Goal: Transaction & Acquisition: Purchase product/service

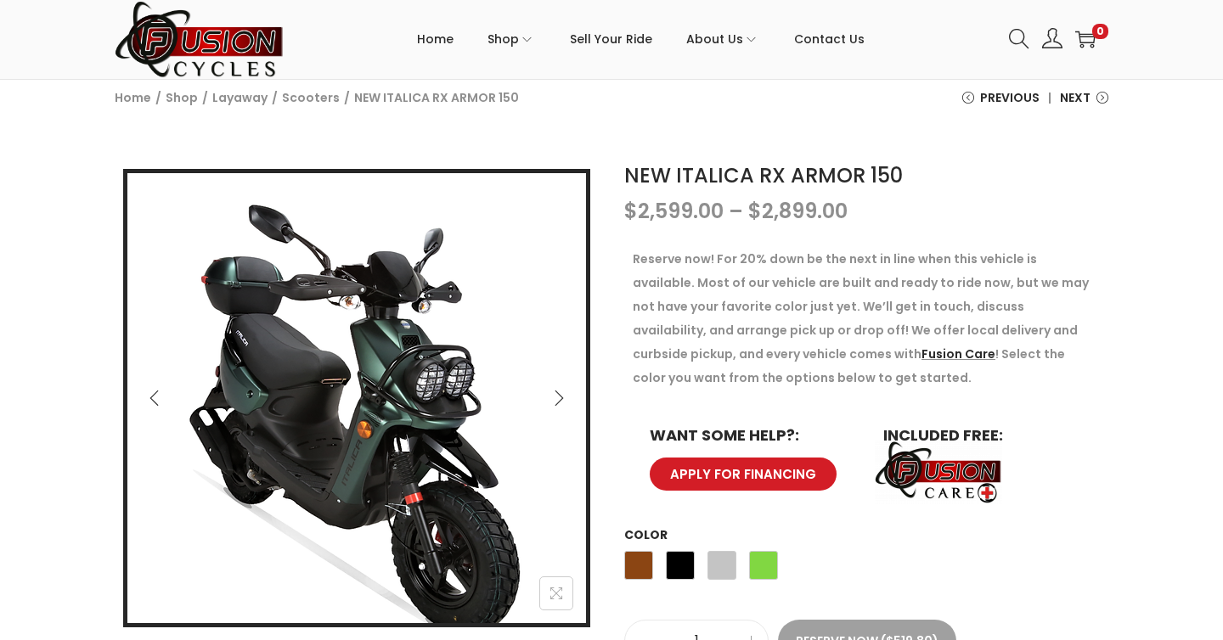
scroll to position [189, 0]
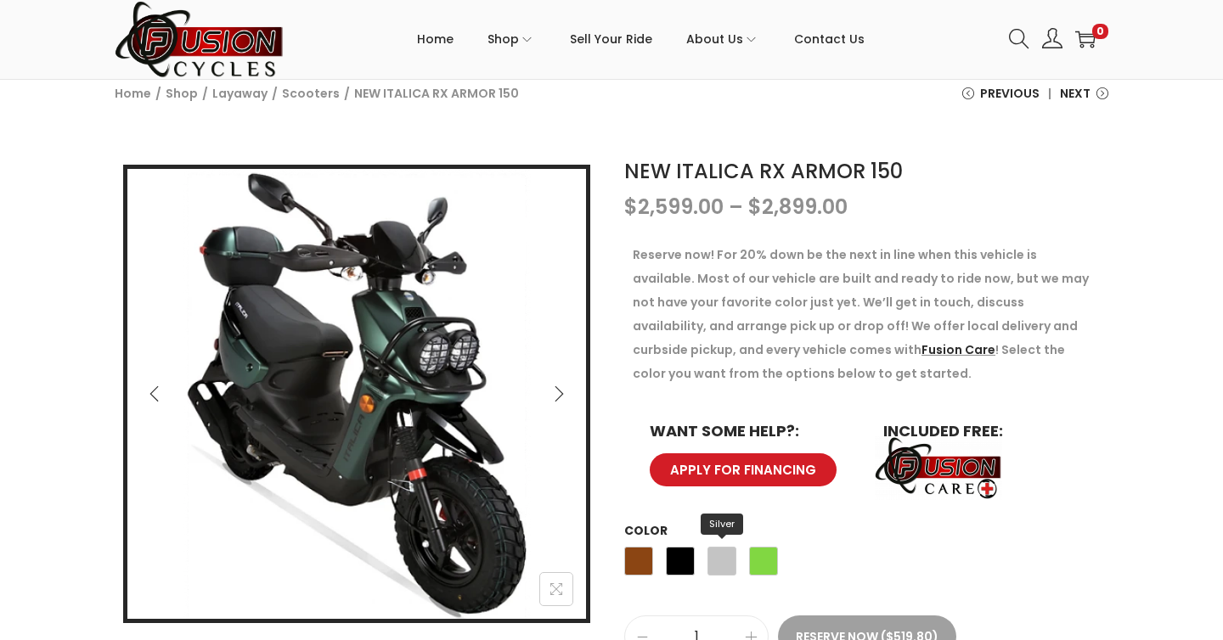
click at [717, 565] on span "Silver" at bounding box center [721, 561] width 29 height 29
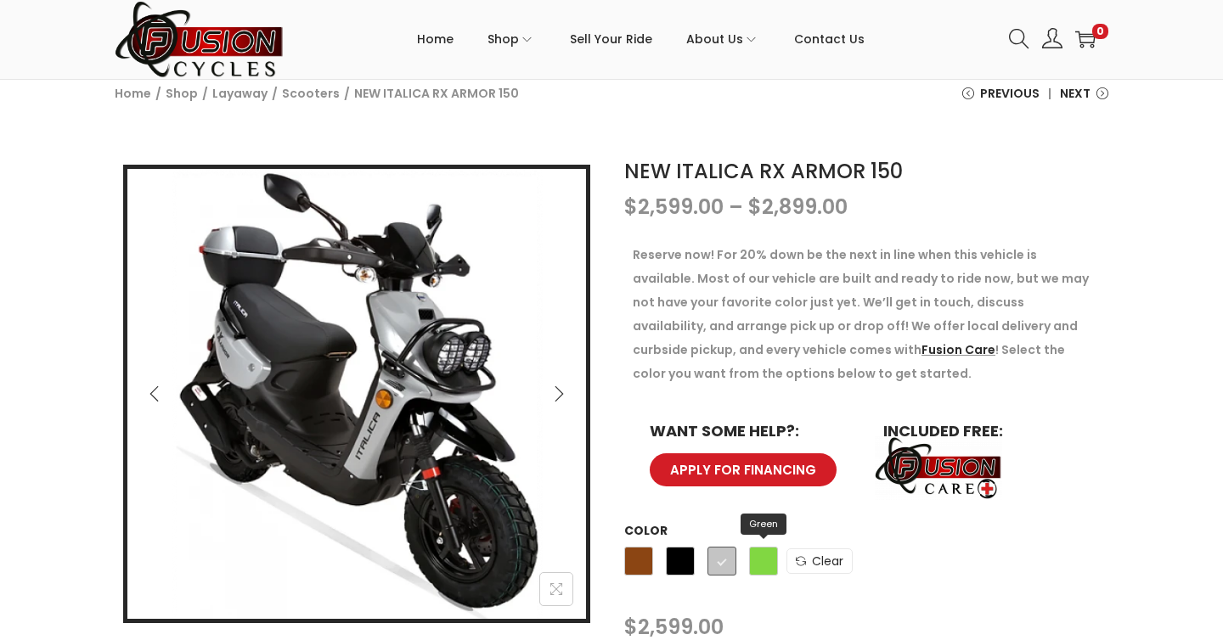
click at [767, 560] on span "Green" at bounding box center [763, 561] width 29 height 29
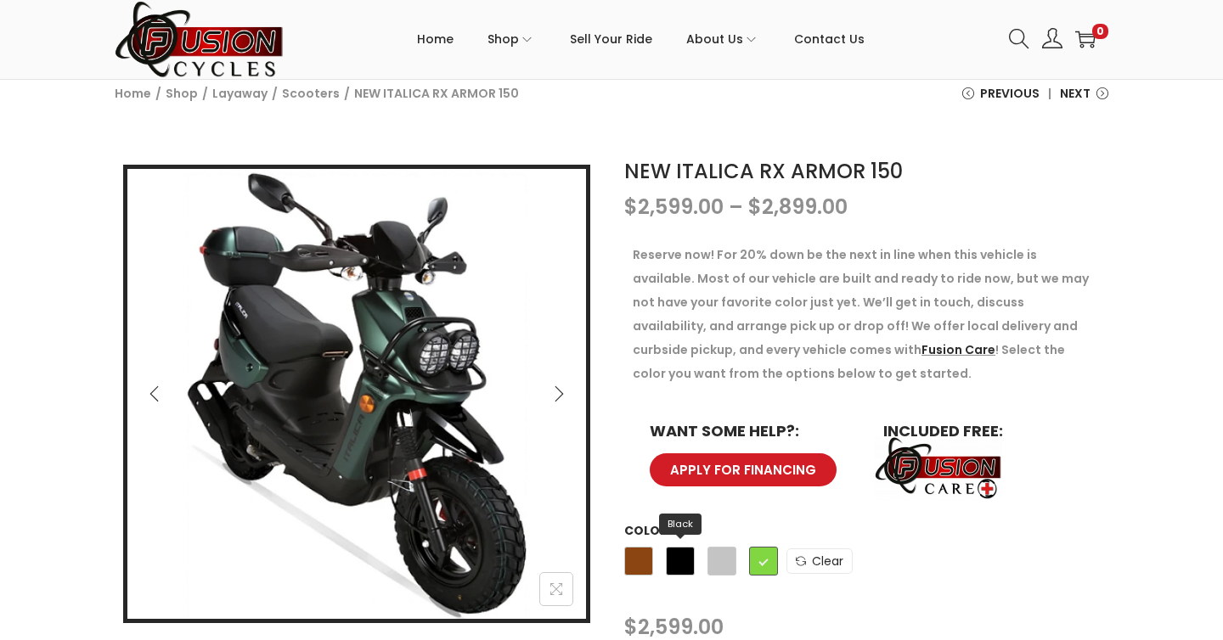
click at [675, 562] on span "Black" at bounding box center [680, 561] width 29 height 29
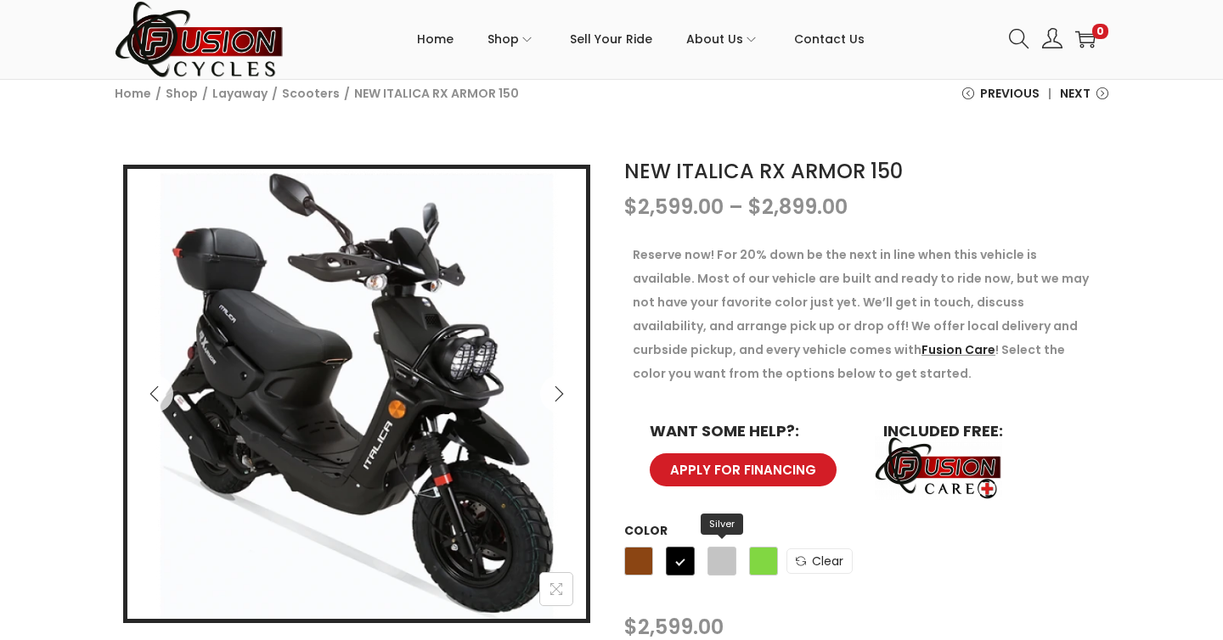
click at [729, 570] on span "Silver" at bounding box center [721, 561] width 29 height 29
